Goal: Check status: Check status

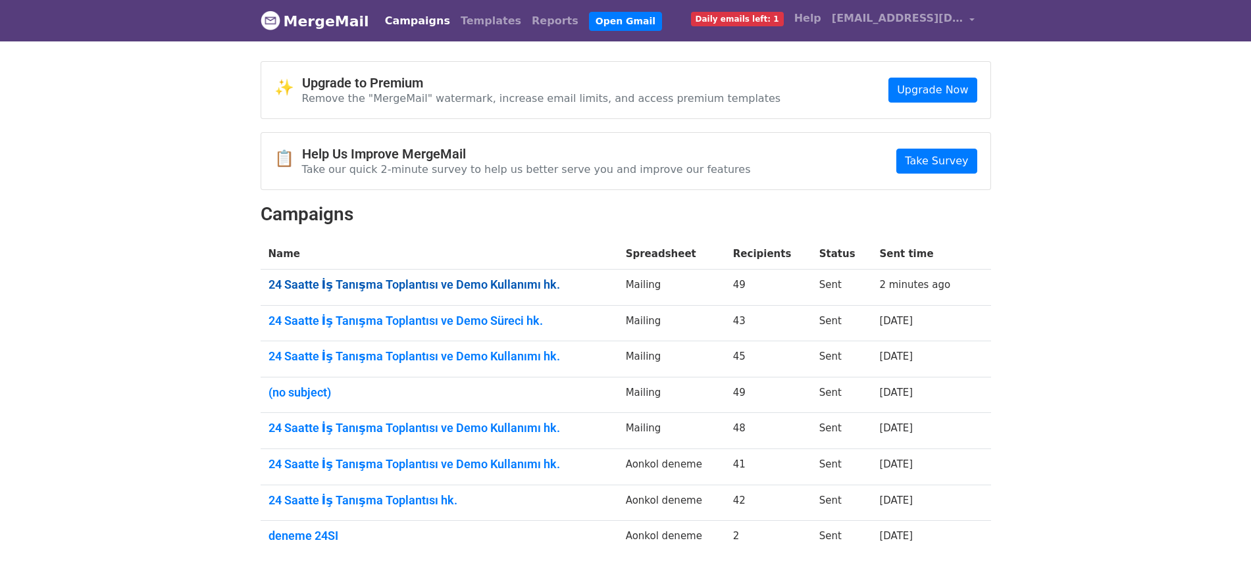
click at [368, 283] on link "24 Saatte İş Tanışma Toplantısı ve Demo Kullanımı hk." at bounding box center [439, 285] width 342 height 14
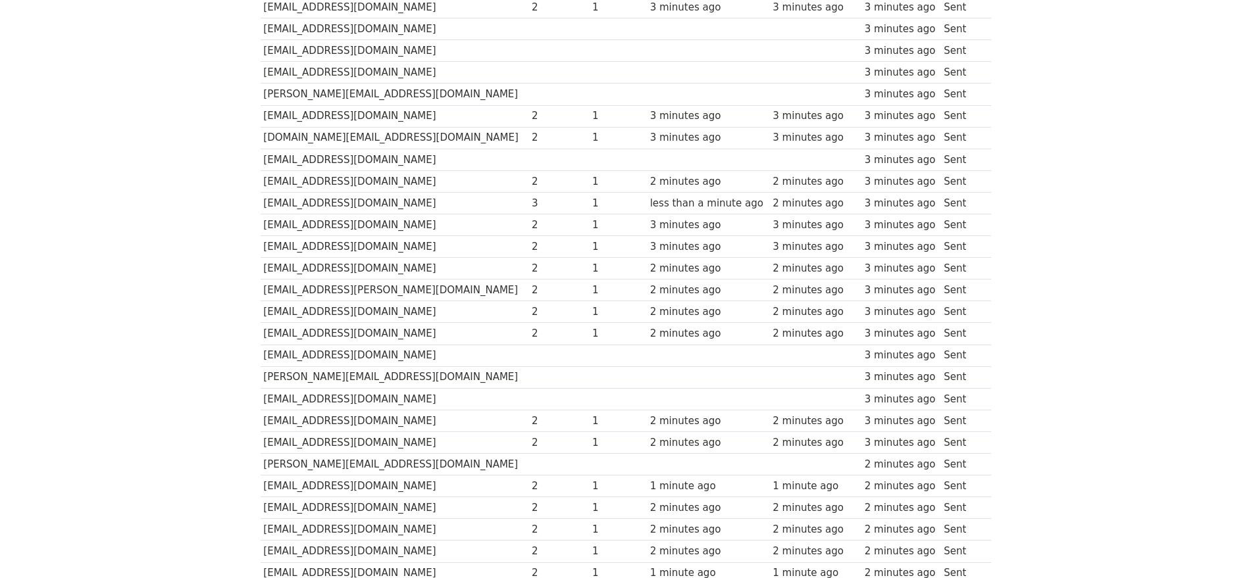
scroll to position [249, 0]
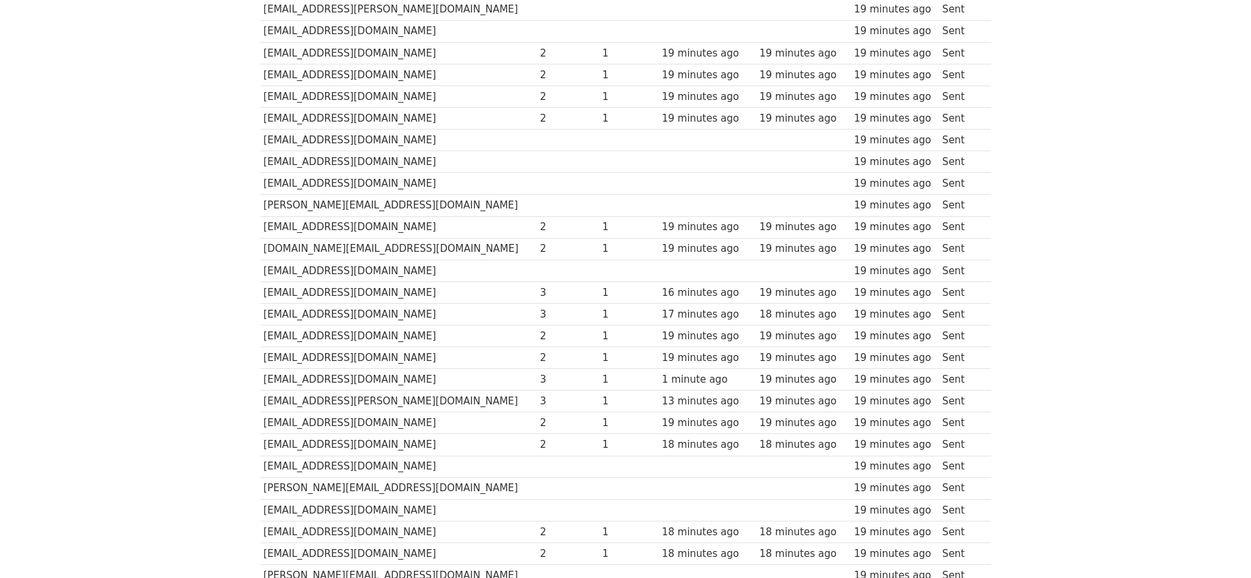
scroll to position [329, 0]
